Goal: Navigation & Orientation: Find specific page/section

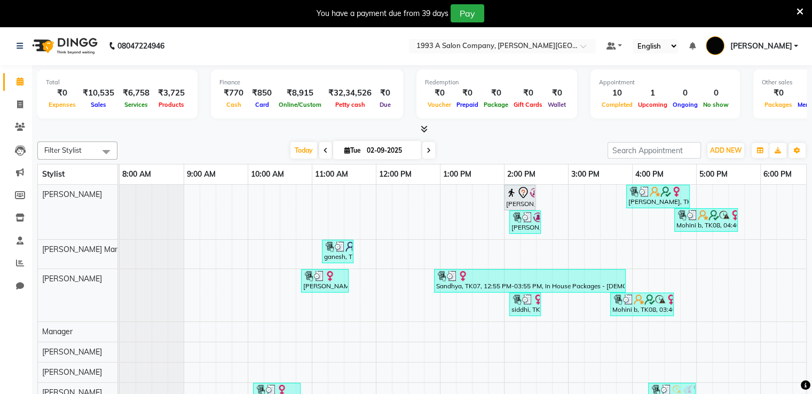
click at [421, 128] on icon at bounding box center [424, 129] width 7 height 8
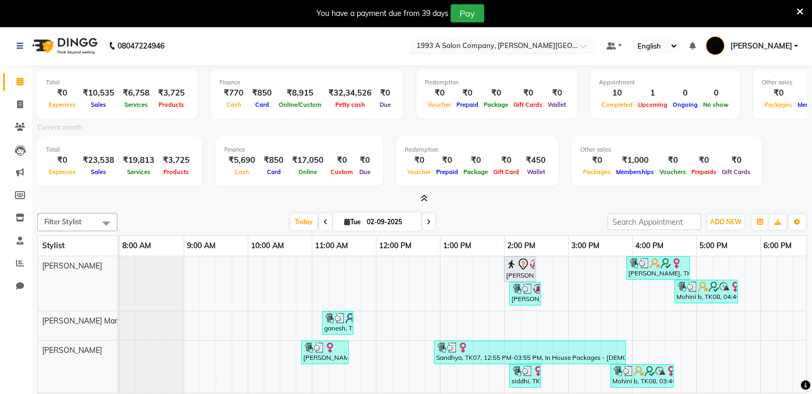
click at [498, 48] on input "text" at bounding box center [491, 47] width 155 height 11
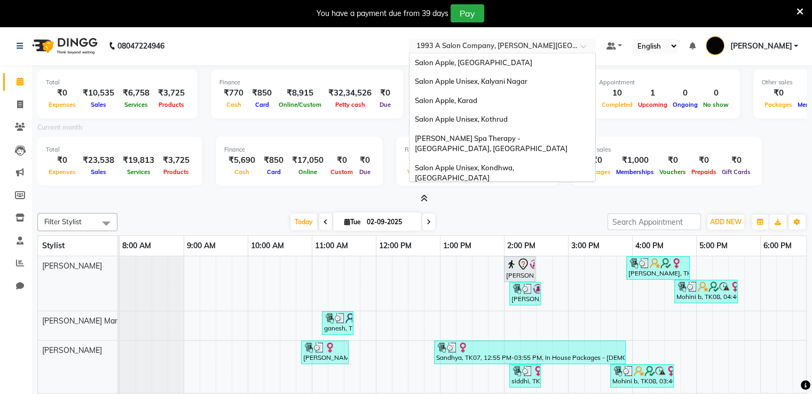
scroll to position [733, 0]
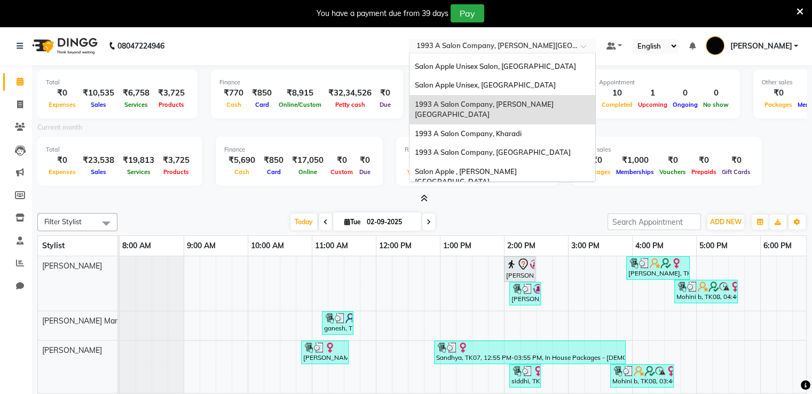
click at [481, 100] on span "1993 A Salon Company, [PERSON_NAME][GEOGRAPHIC_DATA]" at bounding box center [484, 109] width 139 height 19
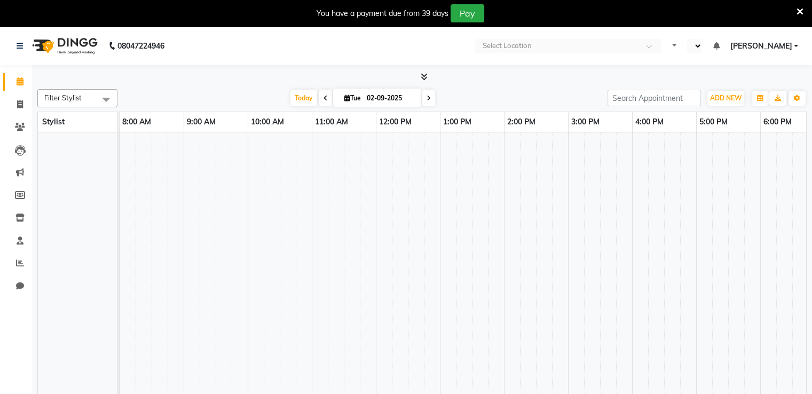
select select "en"
